Goal: Find specific page/section: Find specific page/section

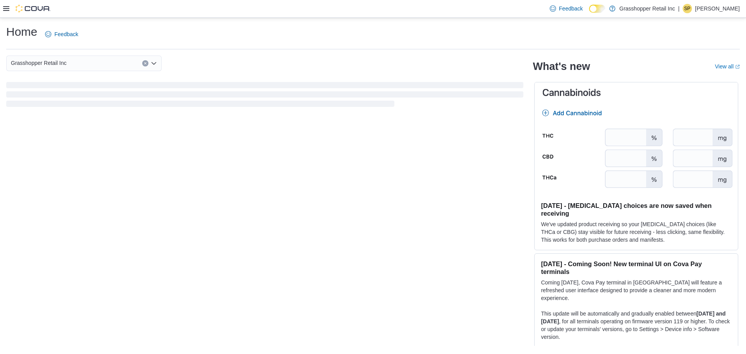
click at [4, 5] on div at bounding box center [26, 9] width 47 height 8
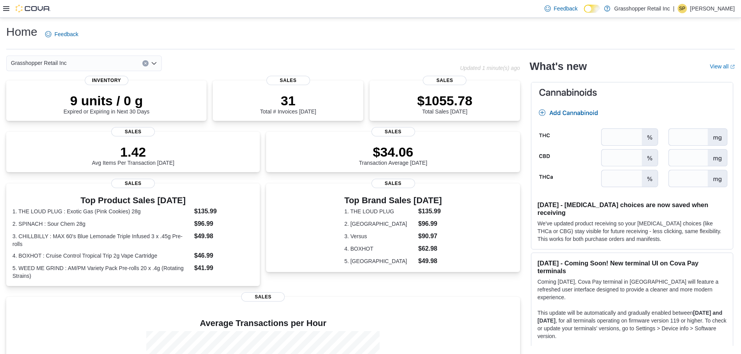
click at [6, 10] on icon at bounding box center [6, 8] width 6 height 6
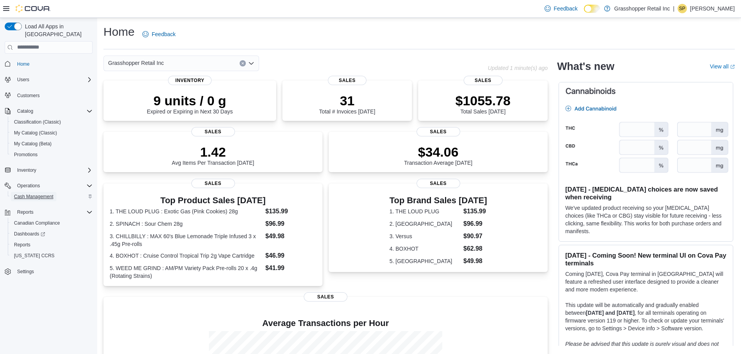
click at [34, 194] on span "Cash Management" at bounding box center [33, 197] width 39 height 6
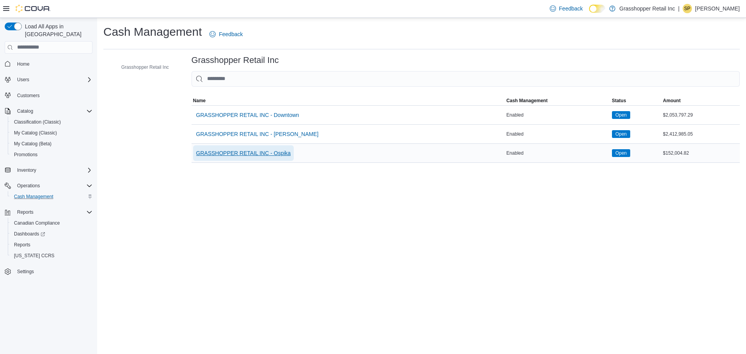
click at [276, 153] on span "GRASSHOPPER RETAIL INC - Ospika" at bounding box center [243, 153] width 95 height 8
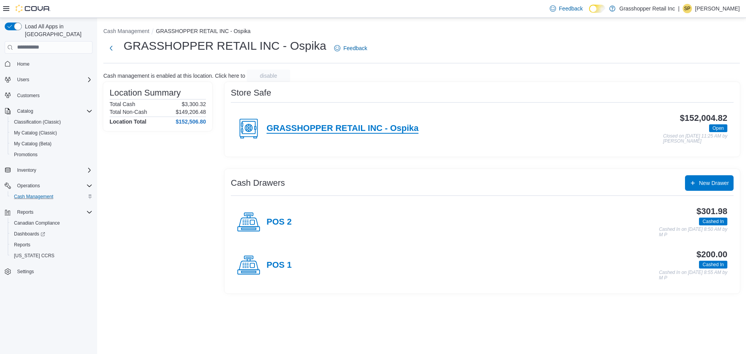
click at [344, 133] on h4 "GRASSHOPPER RETAIL INC - Ospika" at bounding box center [343, 129] width 152 height 10
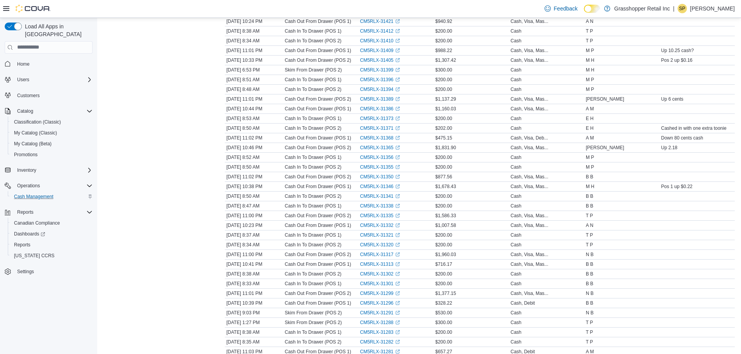
scroll to position [583, 0]
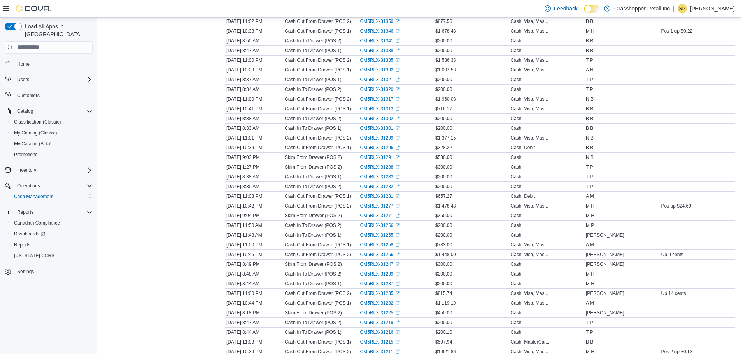
click at [118, 17] on div "Feedback Dark Mode Grasshopper Retail Inc | SP [PERSON_NAME]" at bounding box center [370, 9] width 741 height 18
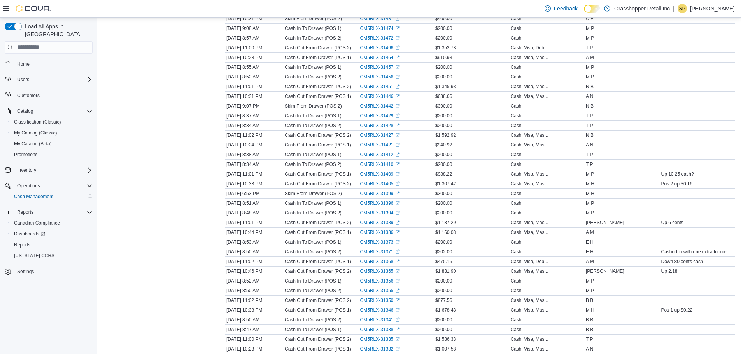
scroll to position [272, 0]
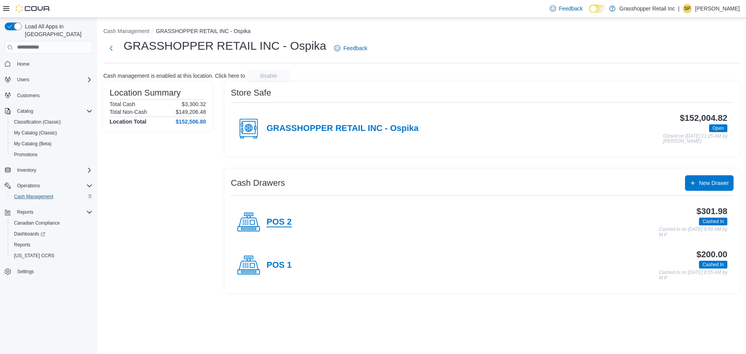
click at [277, 221] on h4 "POS 2" at bounding box center [279, 222] width 25 height 10
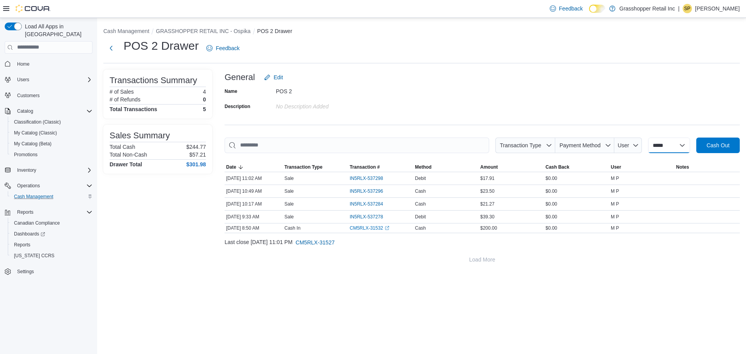
click at [671, 145] on select "**********" at bounding box center [669, 146] width 42 height 16
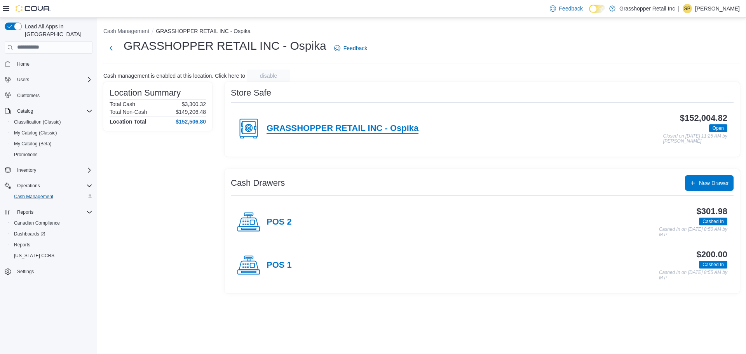
click at [336, 129] on h4 "GRASSHOPPER RETAIL INC - Ospika" at bounding box center [343, 129] width 152 height 10
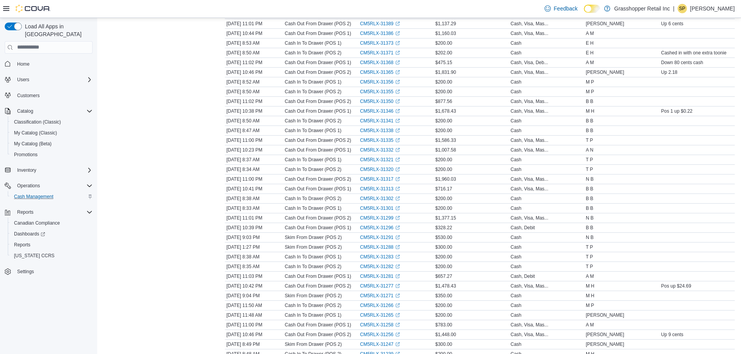
scroll to position [505, 0]
click at [389, 281] on link "CM5RLX-31277 (opens in a new tab or window)" at bounding box center [380, 284] width 40 height 6
